Goal: Complete application form

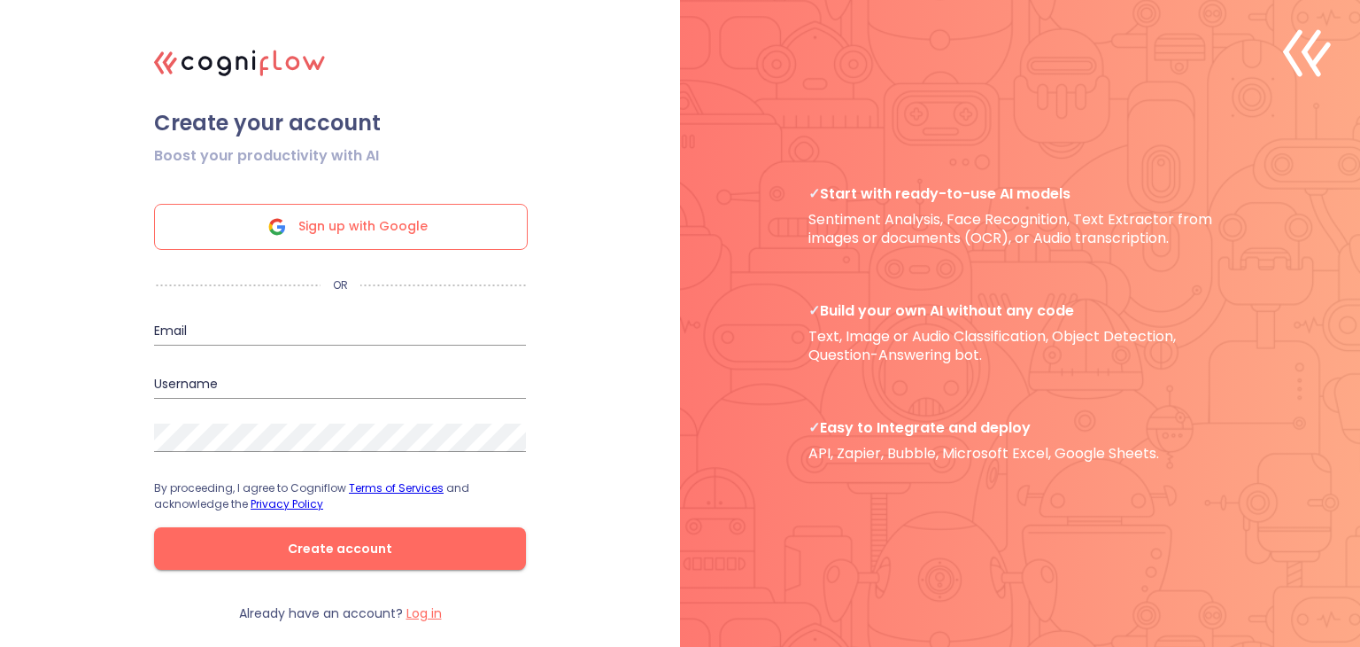
click at [432, 229] on div "Sign up with Google" at bounding box center [341, 227] width 374 height 46
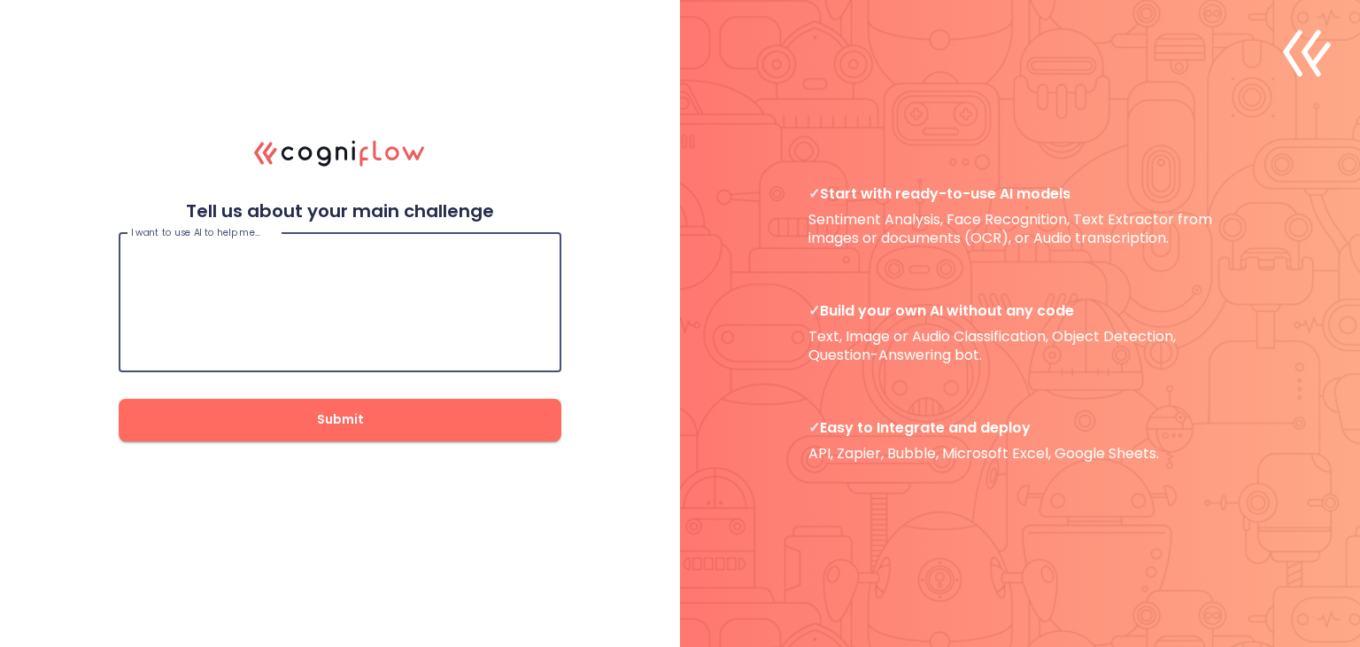
click at [348, 275] on textarea at bounding box center [340, 302] width 418 height 106
paste textarea "create a application called as my ride, it's a ride-hailing application and pla…"
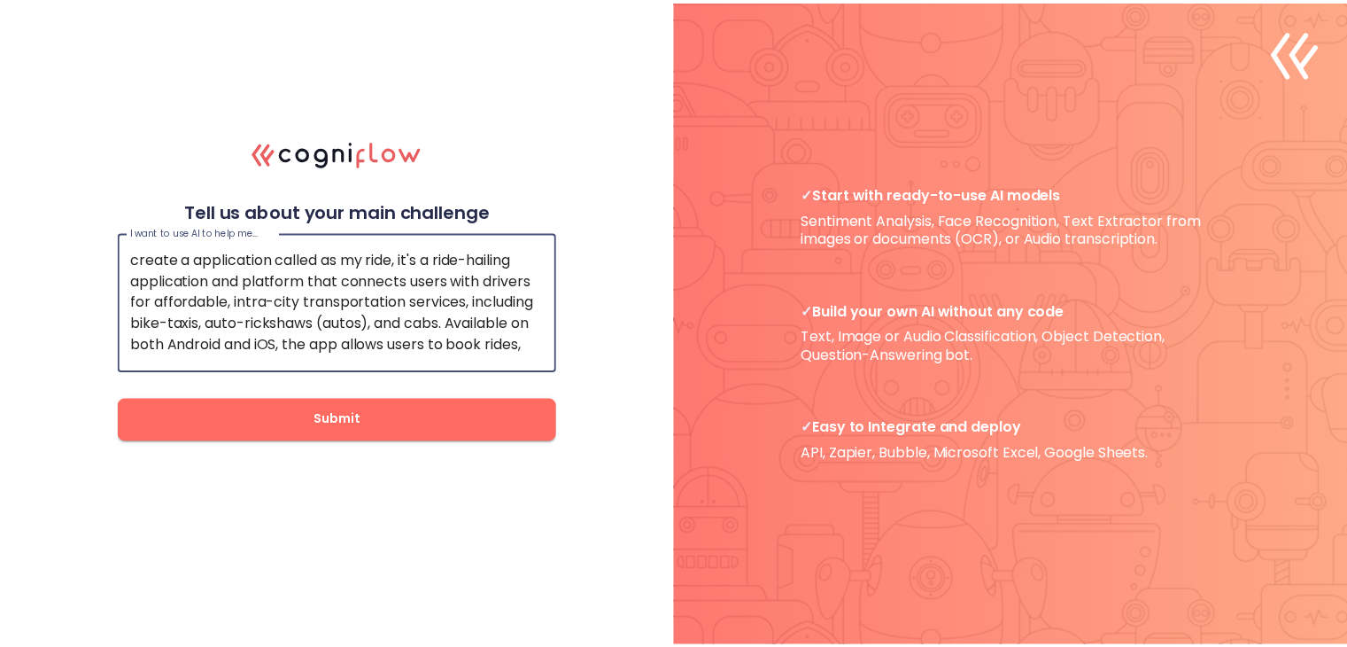
scroll to position [42, 0]
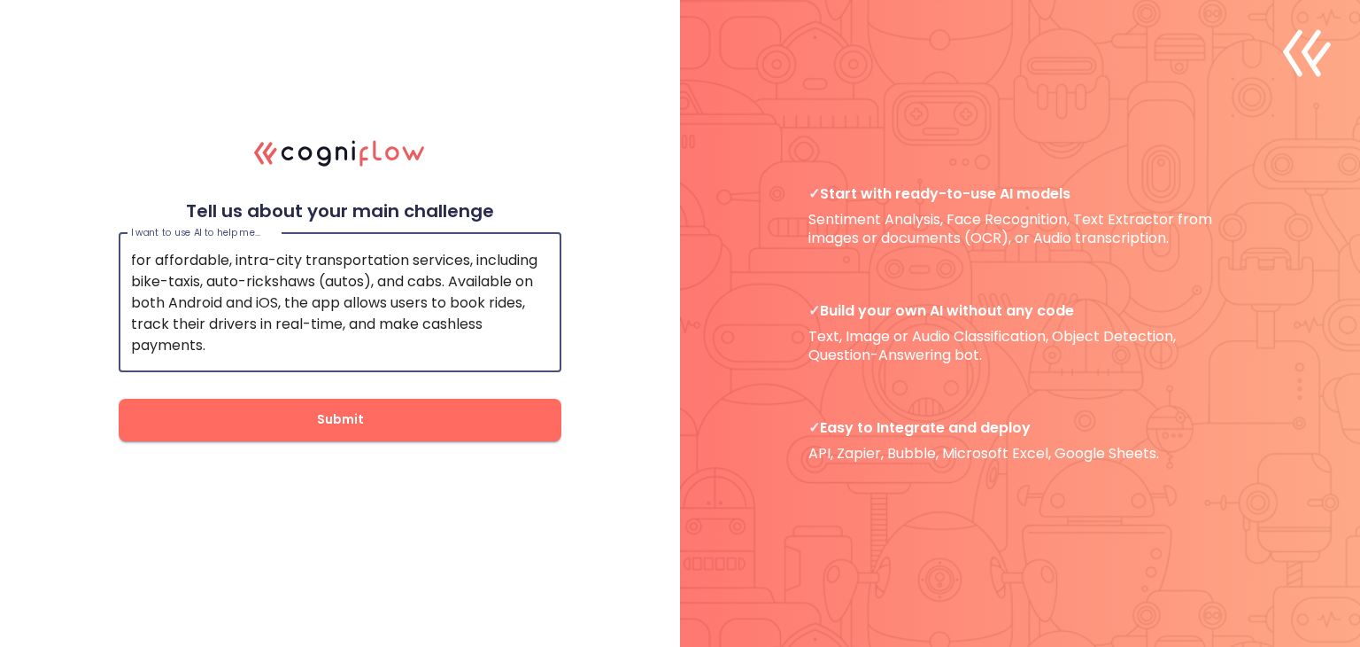
type textarea "create a application called as my ride, it's a ride-hailing application and pla…"
click at [422, 426] on span "Submit" at bounding box center [340, 419] width 386 height 22
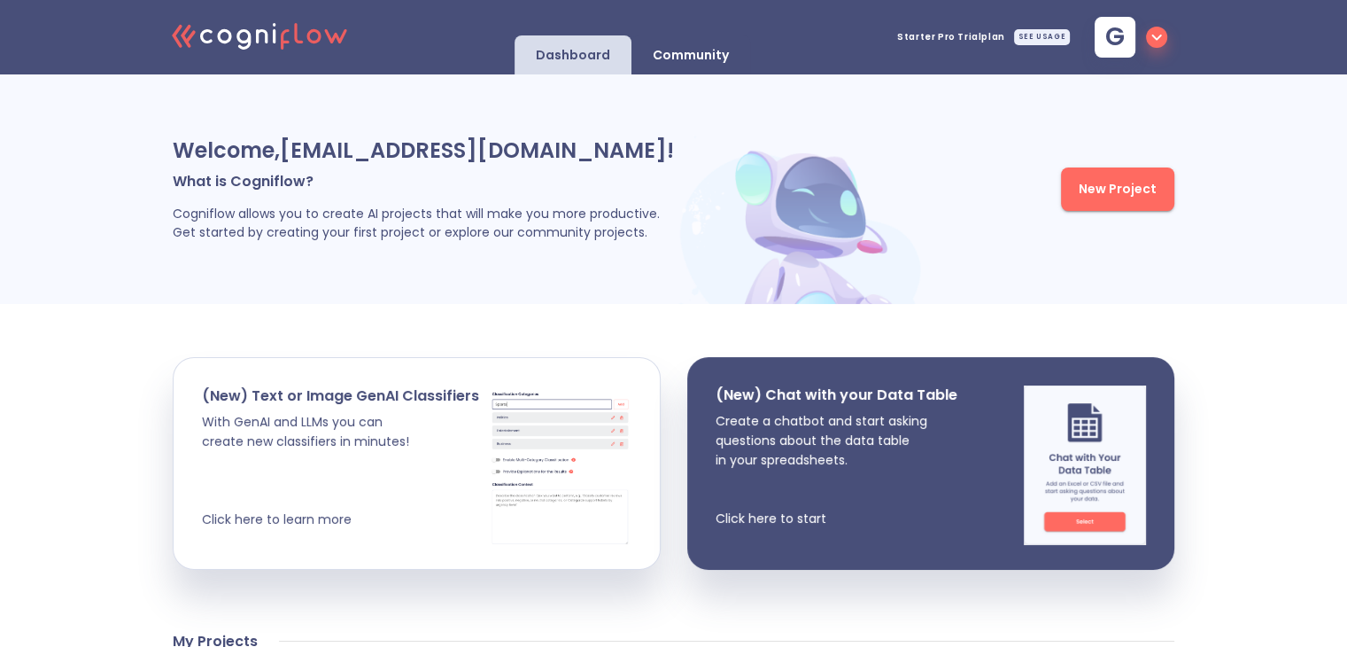
click at [35, 407] on div "Welcome, [EMAIL_ADDRESS][DOMAIN_NAME] ! What is Cogniflow? Cogniflow allows you…" at bounding box center [673, 580] width 1347 height 1012
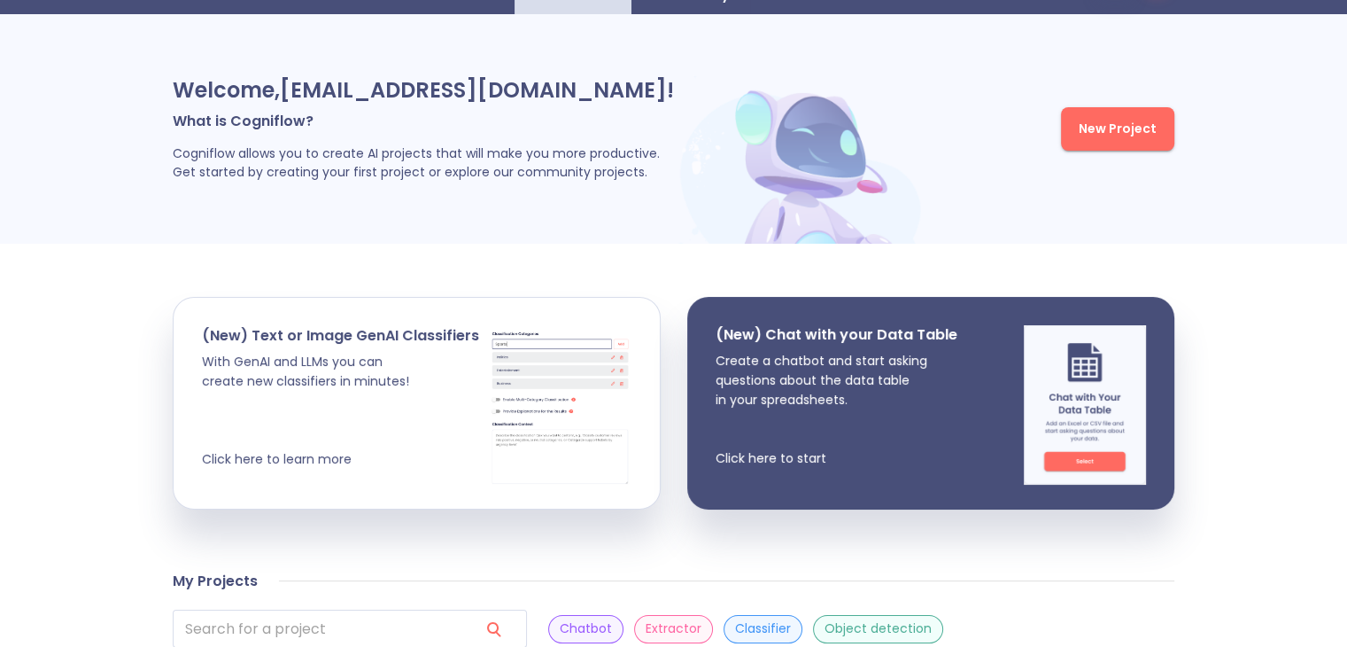
scroll to position [58, 0]
